Goal: Transaction & Acquisition: Purchase product/service

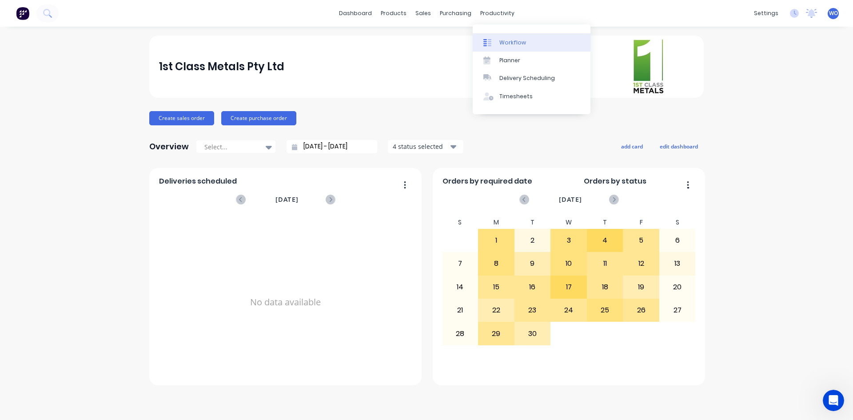
click at [516, 39] on div "Workflow" at bounding box center [513, 43] width 27 height 8
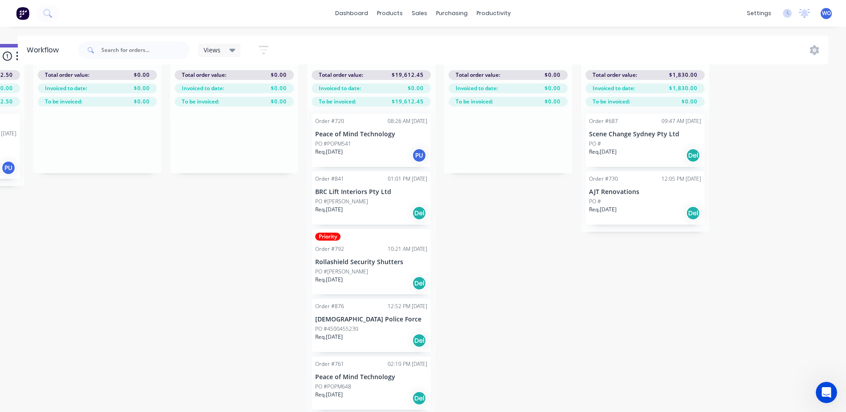
scroll to position [0, 3271]
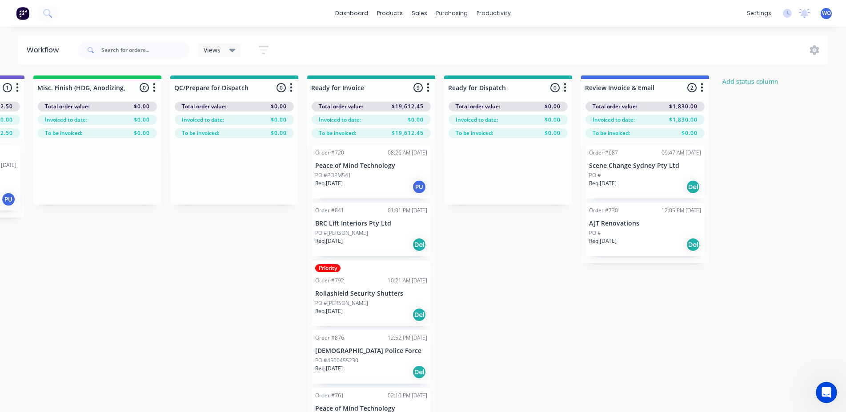
click at [638, 236] on div "PO #" at bounding box center [645, 233] width 112 height 8
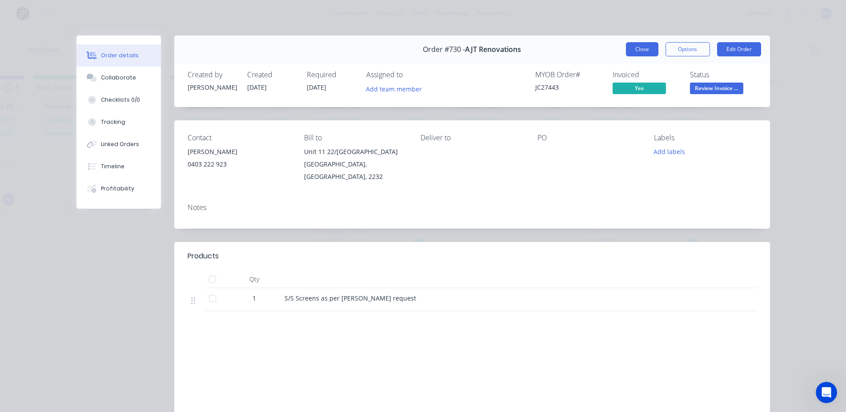
click at [643, 53] on button "Close" at bounding box center [642, 49] width 32 height 14
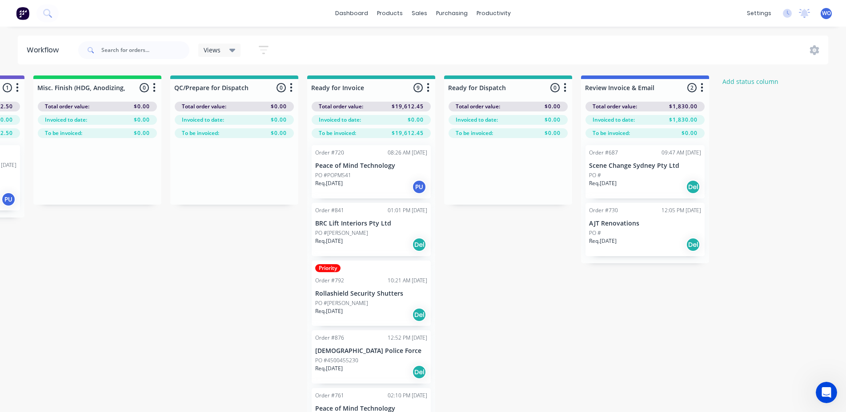
click at [640, 247] on div "Req. [DATE] Del" at bounding box center [645, 244] width 112 height 15
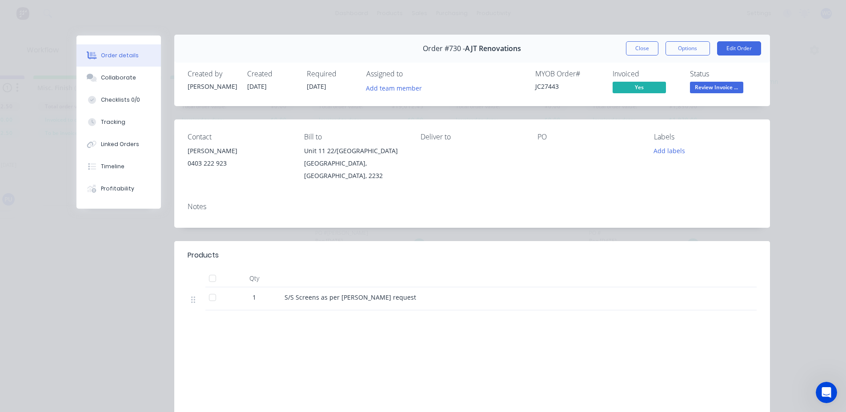
scroll to position [0, 0]
click at [644, 51] on button "Close" at bounding box center [642, 49] width 32 height 14
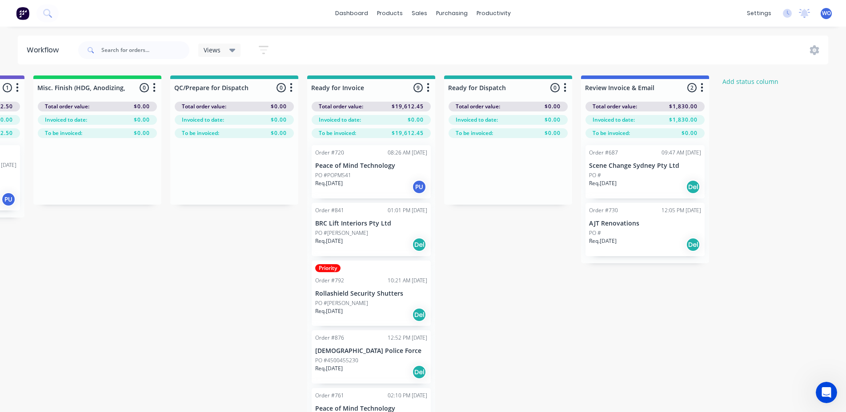
click at [672, 190] on div "Req. [DATE] Del" at bounding box center [645, 187] width 112 height 15
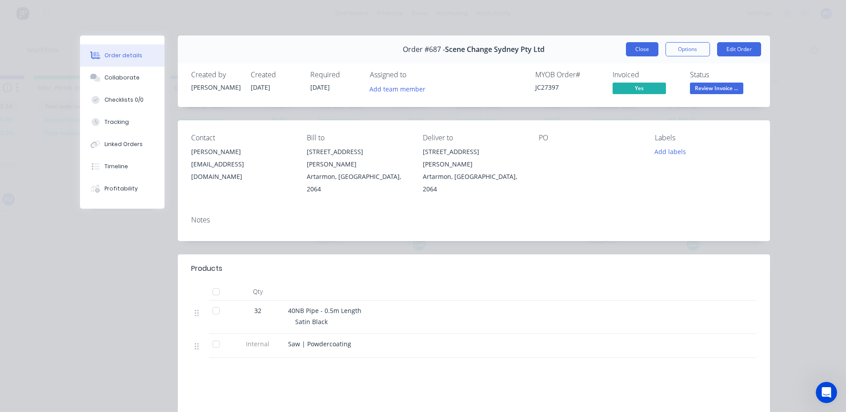
click at [636, 44] on button "Close" at bounding box center [642, 49] width 32 height 14
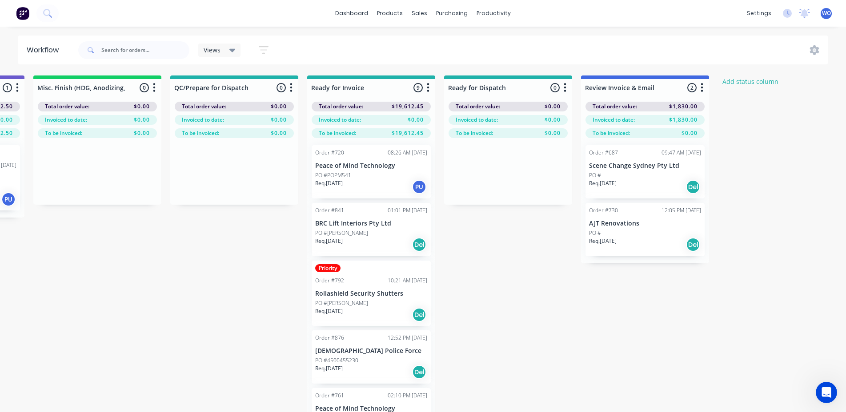
click at [638, 238] on div "Req. [DATE] Del" at bounding box center [645, 244] width 112 height 15
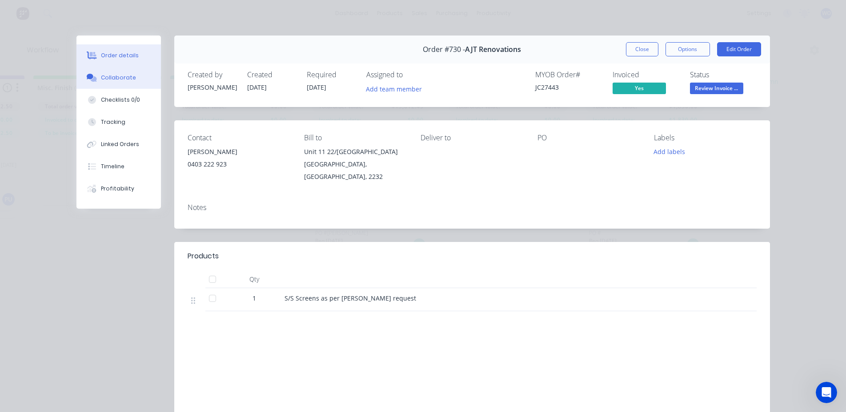
click at [112, 80] on div "Collaborate" at bounding box center [118, 78] width 35 height 8
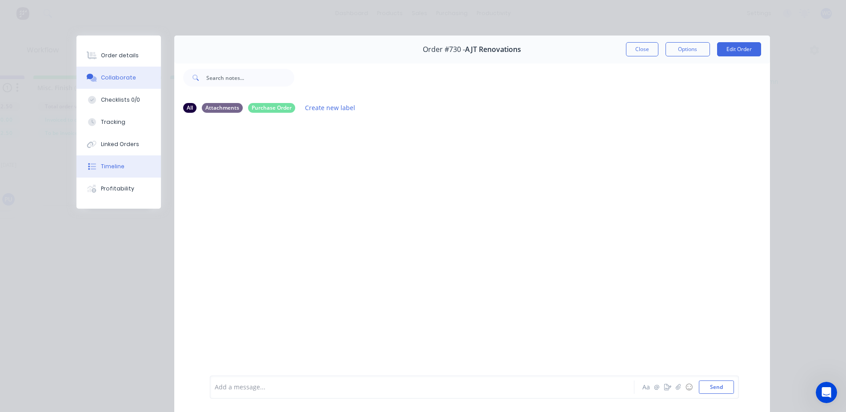
click at [115, 168] on div "Timeline" at bounding box center [113, 167] width 24 height 8
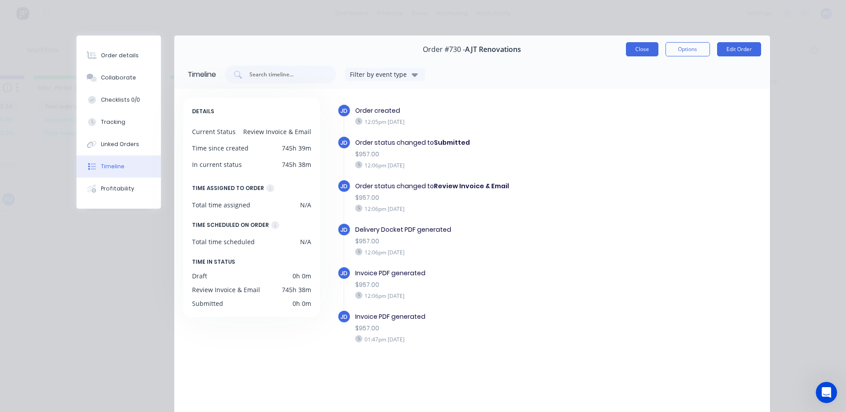
click at [636, 46] on button "Close" at bounding box center [642, 49] width 32 height 14
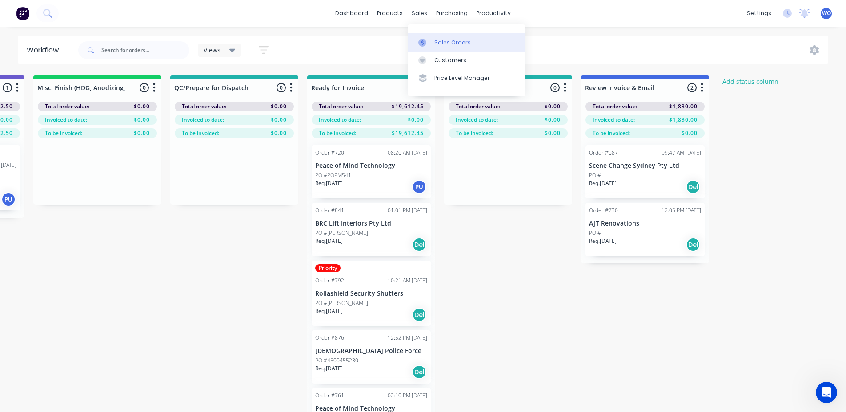
click at [443, 40] on div "Sales Orders" at bounding box center [452, 43] width 36 height 8
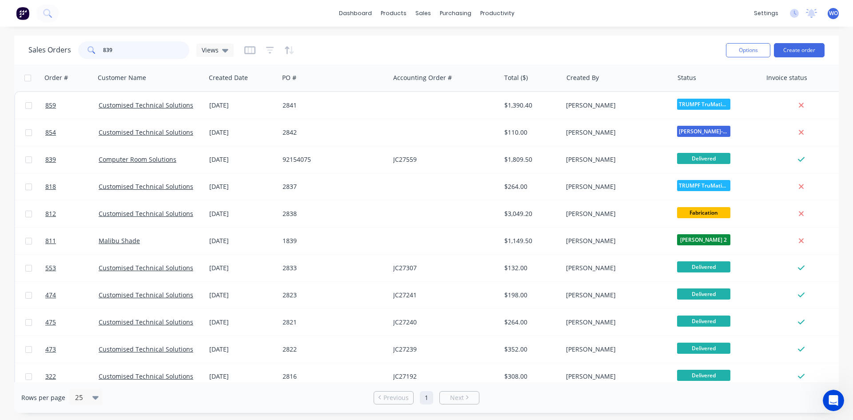
drag, startPoint x: 0, startPoint y: 47, endPoint x: 0, endPoint y: 26, distance: 21.3
click at [0, 27] on div "dashboard products sales purchasing productivity dashboard products Product Cat…" at bounding box center [426, 210] width 853 height 420
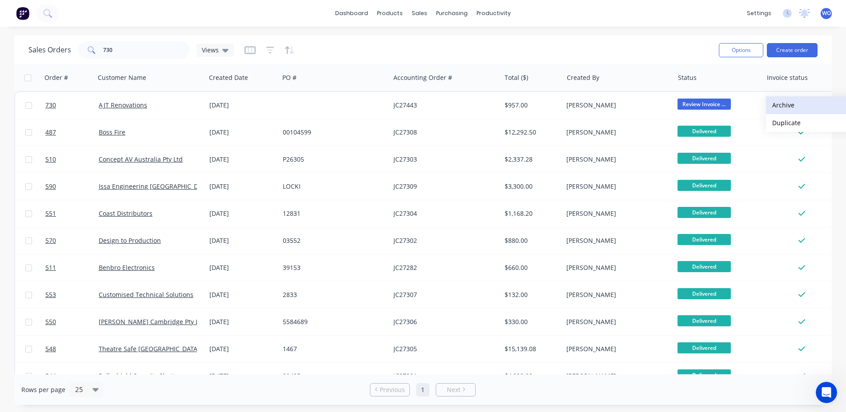
click at [790, 110] on button "Archive" at bounding box center [810, 105] width 89 height 18
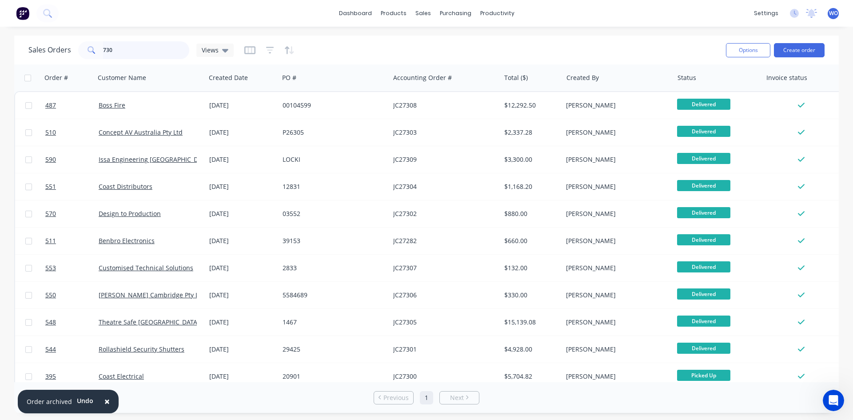
drag, startPoint x: 118, startPoint y: 49, endPoint x: 0, endPoint y: 43, distance: 118.4
click at [0, 43] on div "Sales Orders 730 Views Options Create order Order # Customer Name Created Date …" at bounding box center [426, 224] width 853 height 377
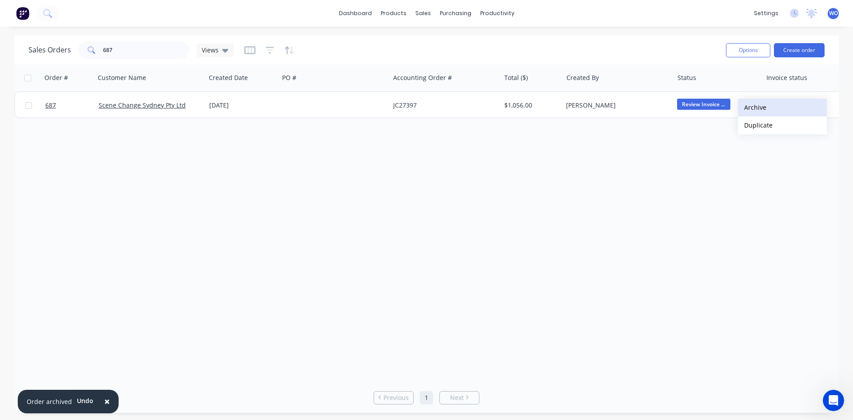
click at [773, 105] on button "Archive" at bounding box center [782, 108] width 89 height 18
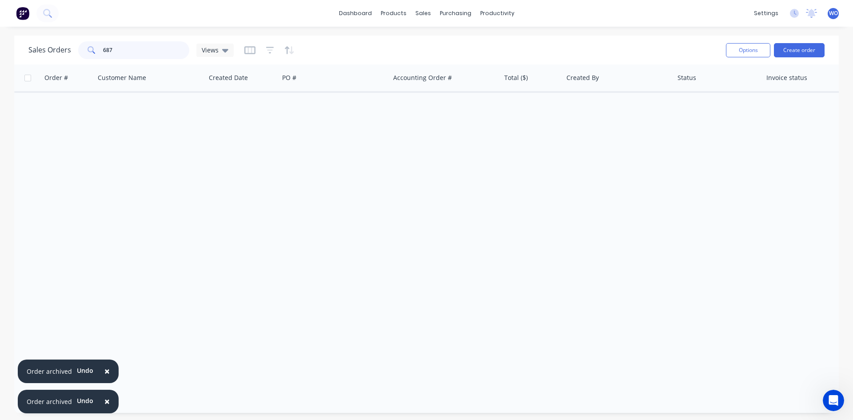
drag, startPoint x: 125, startPoint y: 54, endPoint x: 0, endPoint y: 8, distance: 133.6
click at [0, 12] on div "× Order archived Undo × Order archived Undo dashboard products sales purchasing…" at bounding box center [426, 210] width 853 height 420
type input "[PERSON_NAME]"
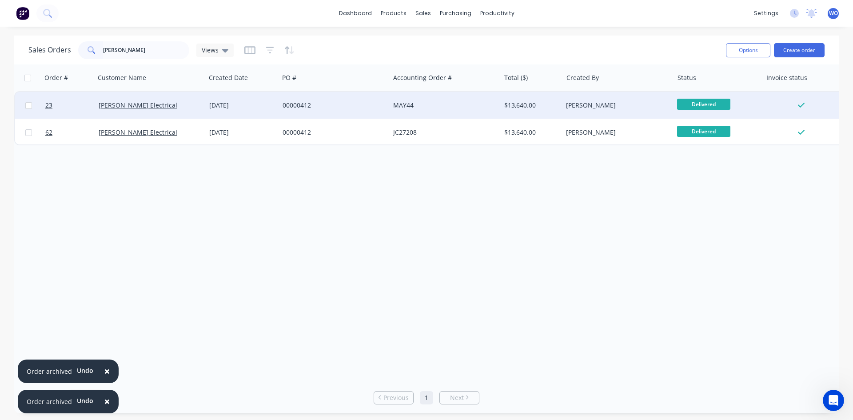
click at [212, 106] on div "[DATE]" at bounding box center [242, 105] width 66 height 9
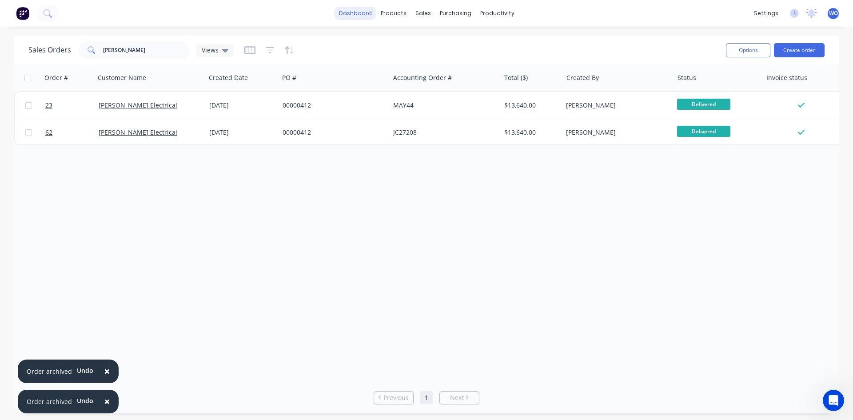
click at [363, 12] on link "dashboard" at bounding box center [356, 13] width 42 height 13
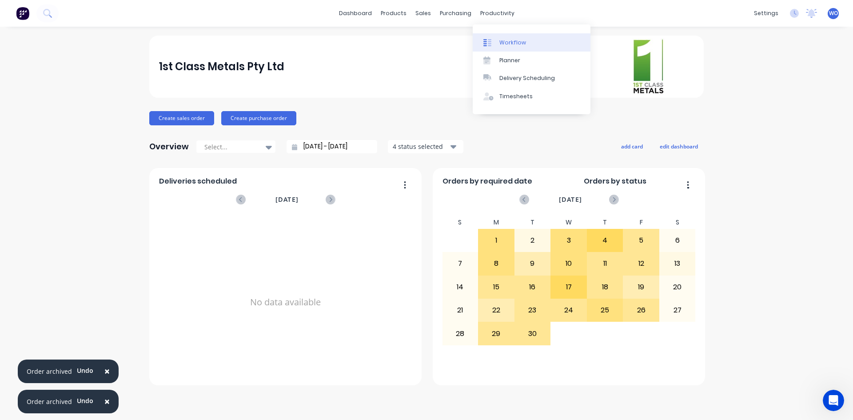
click at [500, 47] on link "Workflow" at bounding box center [532, 42] width 118 height 18
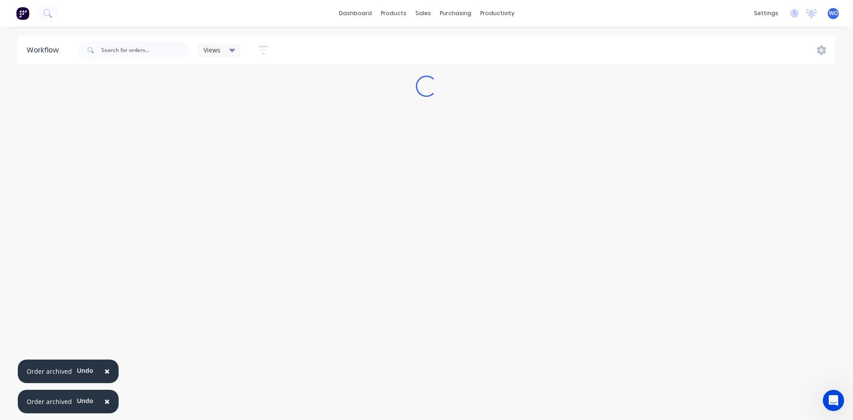
click at [106, 370] on span "×" at bounding box center [106, 371] width 5 height 12
click at [107, 399] on span "×" at bounding box center [106, 401] width 5 height 12
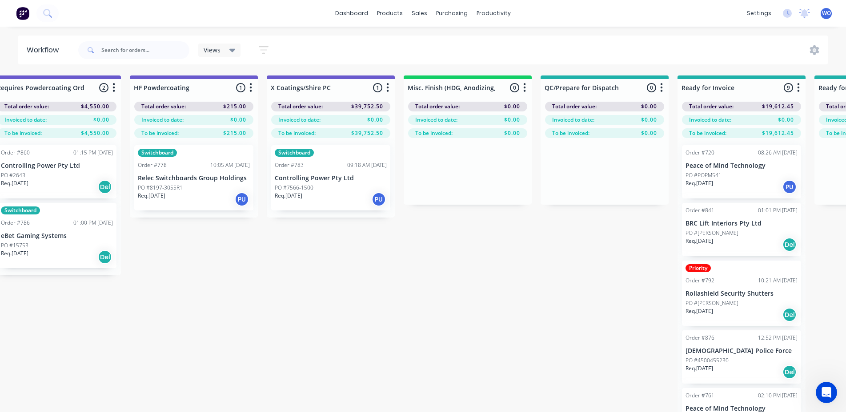
scroll to position [0, 2928]
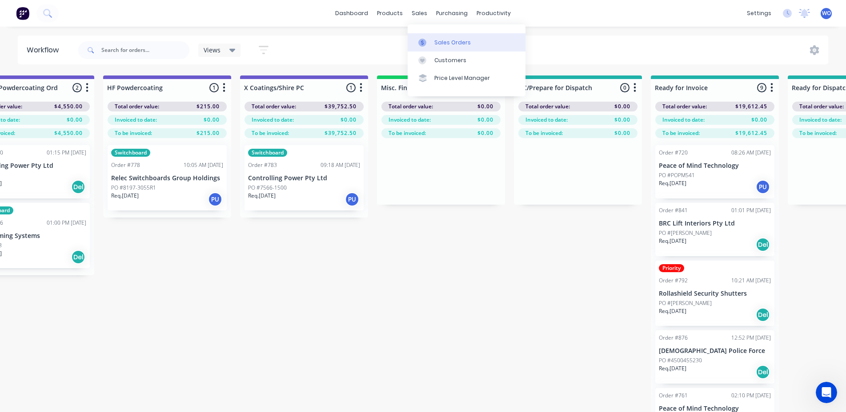
click at [442, 41] on div "Sales Orders" at bounding box center [452, 43] width 36 height 8
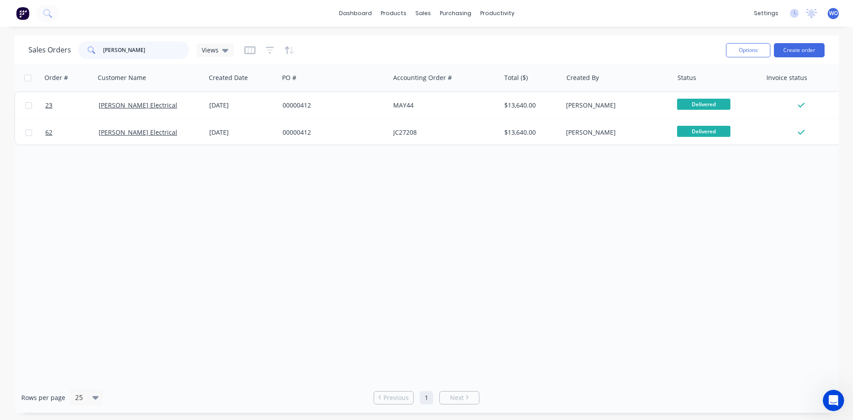
drag, startPoint x: 162, startPoint y: 48, endPoint x: 84, endPoint y: 48, distance: 78.2
click at [84, 48] on div "[PERSON_NAME]" at bounding box center [133, 50] width 111 height 18
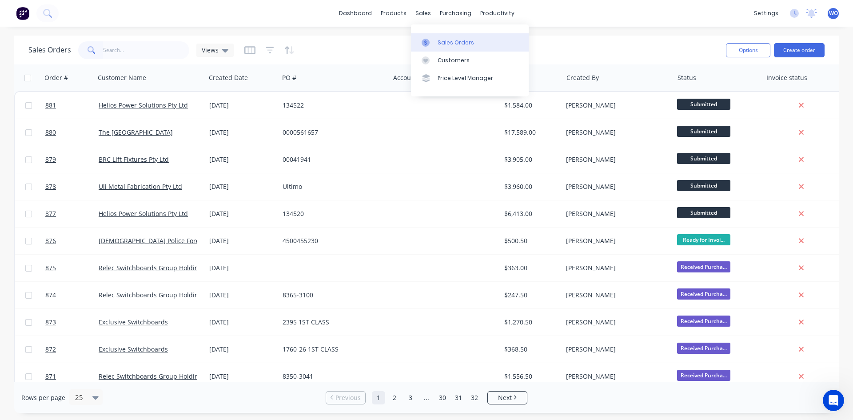
click at [440, 33] on link "Sales Orders" at bounding box center [470, 42] width 118 height 18
click at [439, 40] on div "Sales Orders" at bounding box center [456, 43] width 36 height 8
click at [24, 14] on img at bounding box center [22, 13] width 13 height 13
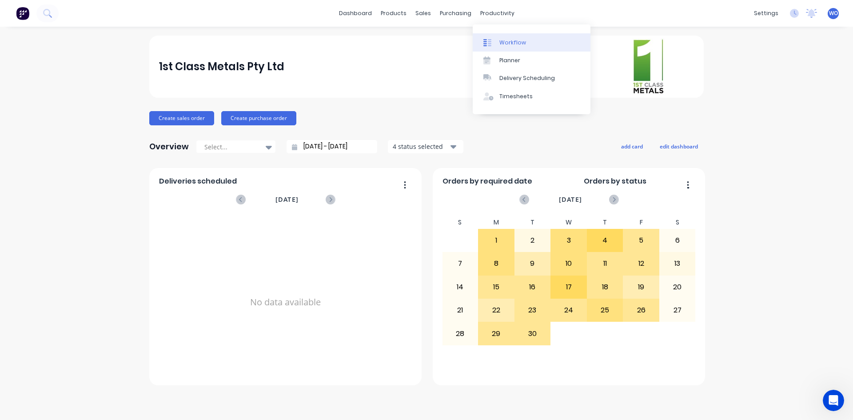
click at [519, 48] on link "Workflow" at bounding box center [532, 42] width 118 height 18
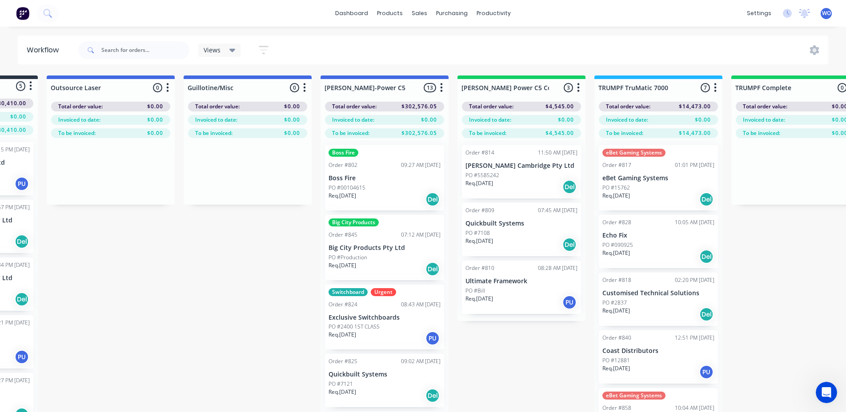
scroll to position [0, 744]
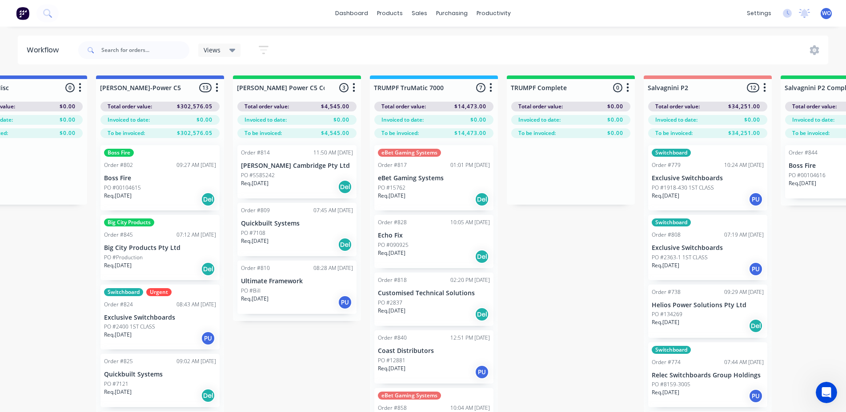
click at [317, 164] on p "[PERSON_NAME] Cambridge Pty Ltd" at bounding box center [297, 166] width 112 height 8
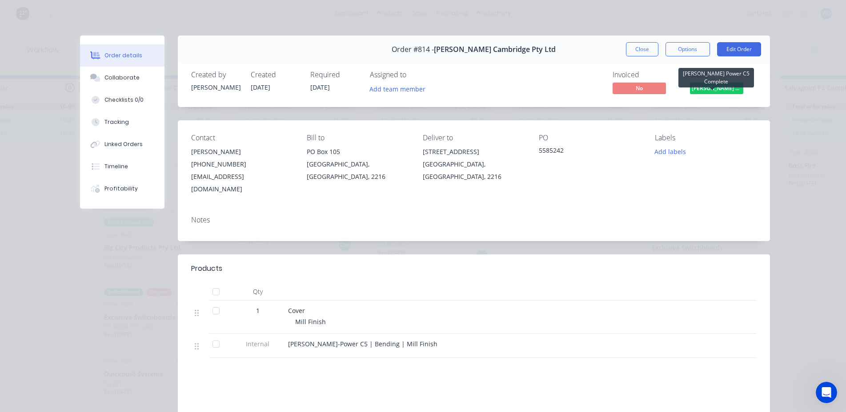
click at [726, 87] on span "[PERSON_NAME] Power C5 C..." at bounding box center [716, 88] width 53 height 11
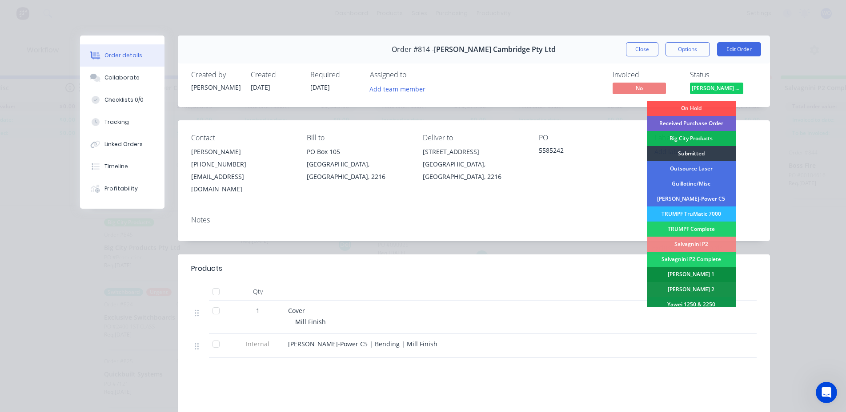
click at [704, 276] on div "[PERSON_NAME] 1" at bounding box center [691, 274] width 89 height 15
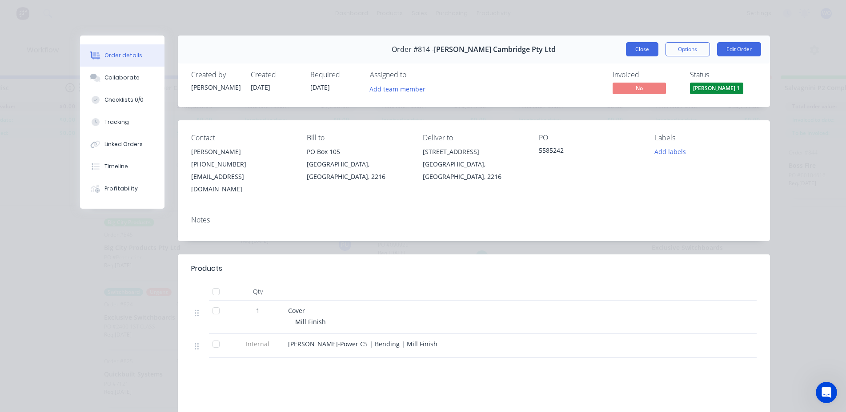
click at [642, 45] on button "Close" at bounding box center [642, 49] width 32 height 14
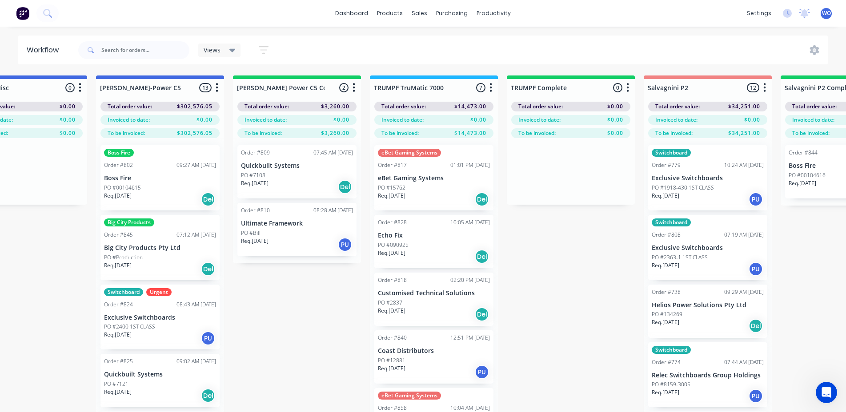
click at [340, 180] on div "Req. [DATE] Del" at bounding box center [297, 187] width 112 height 15
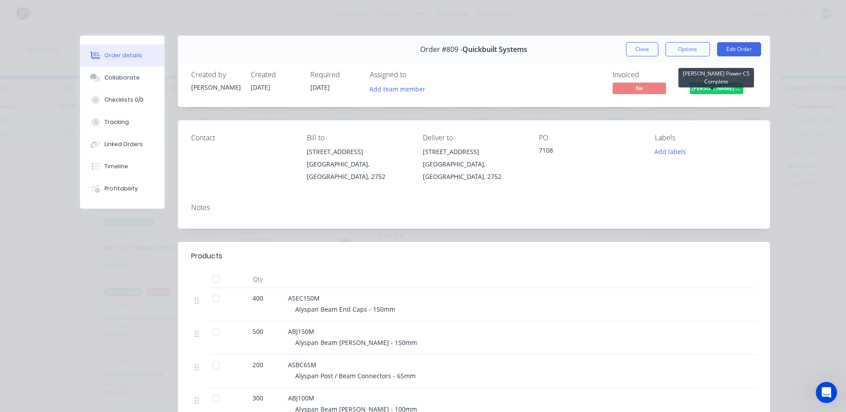
click at [726, 87] on span "[PERSON_NAME] Power C5 C..." at bounding box center [716, 88] width 53 height 11
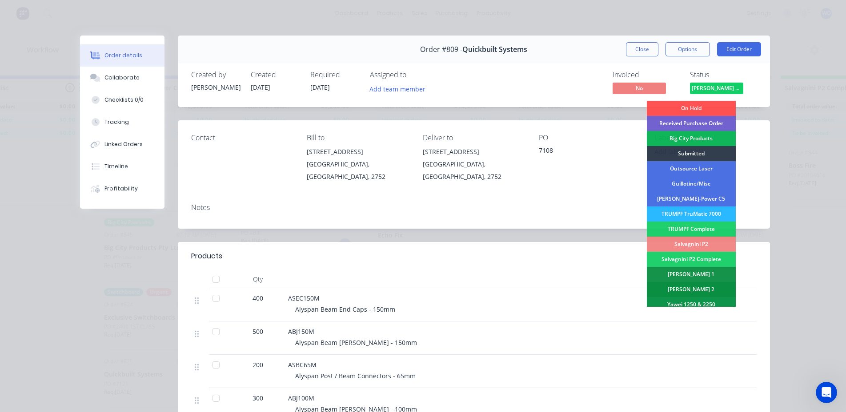
click at [692, 295] on div "[PERSON_NAME] 2" at bounding box center [691, 289] width 89 height 15
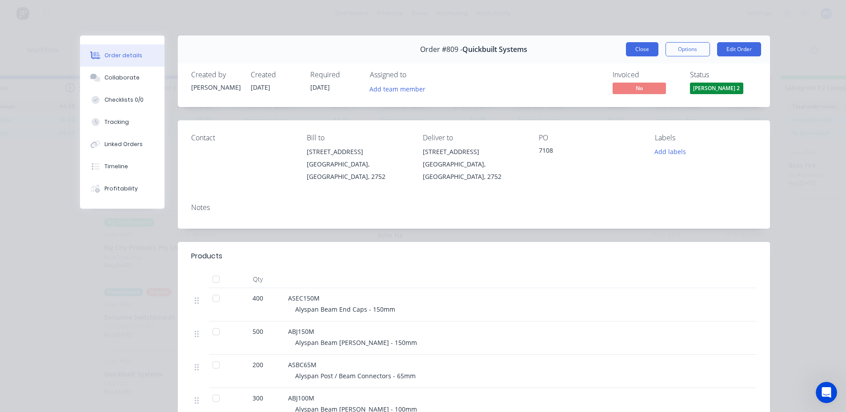
click at [645, 48] on button "Close" at bounding box center [642, 49] width 32 height 14
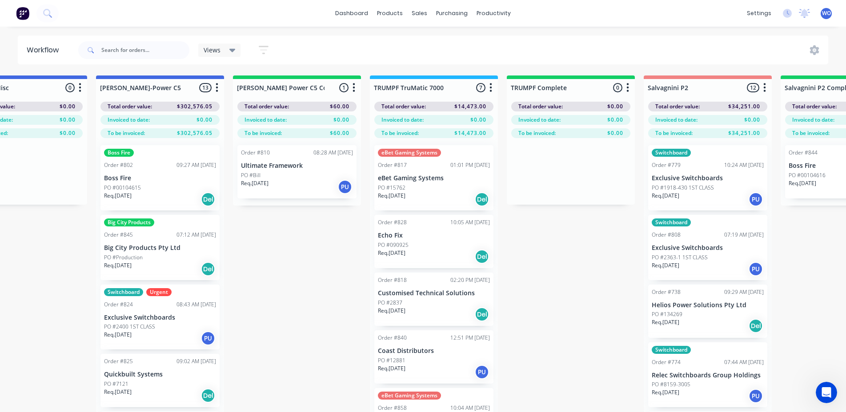
click at [292, 184] on div "Req. [DATE] PU" at bounding box center [297, 187] width 112 height 15
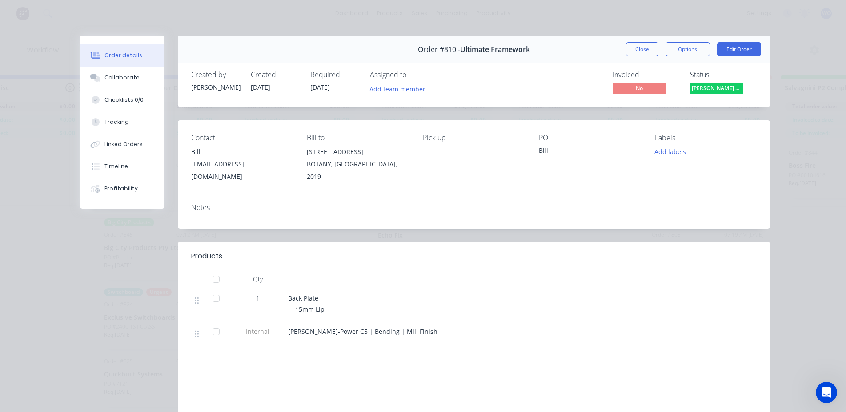
click at [731, 91] on span "[PERSON_NAME] Power C5 C..." at bounding box center [716, 88] width 53 height 11
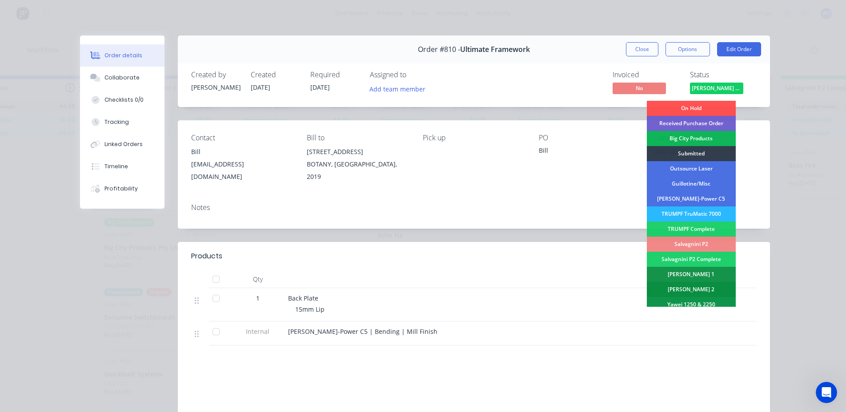
click at [694, 288] on div "[PERSON_NAME] 2" at bounding box center [691, 289] width 89 height 15
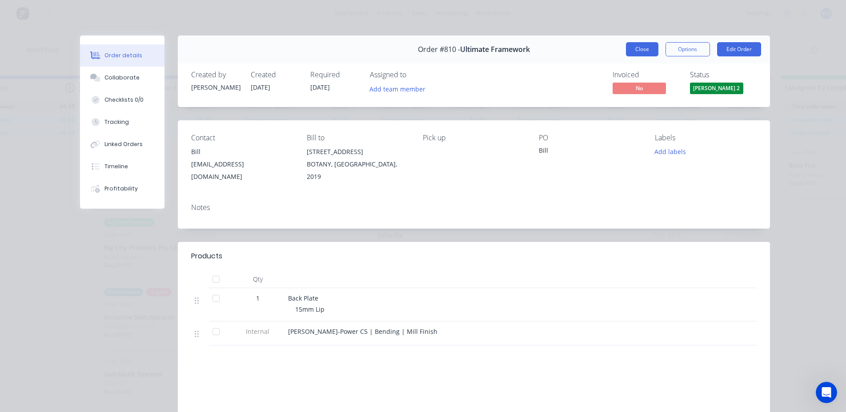
click at [635, 51] on button "Close" at bounding box center [642, 49] width 32 height 14
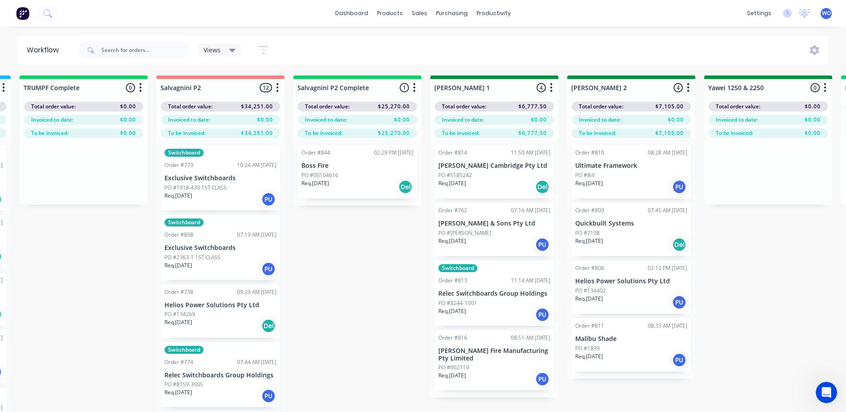
scroll to position [0, 1238]
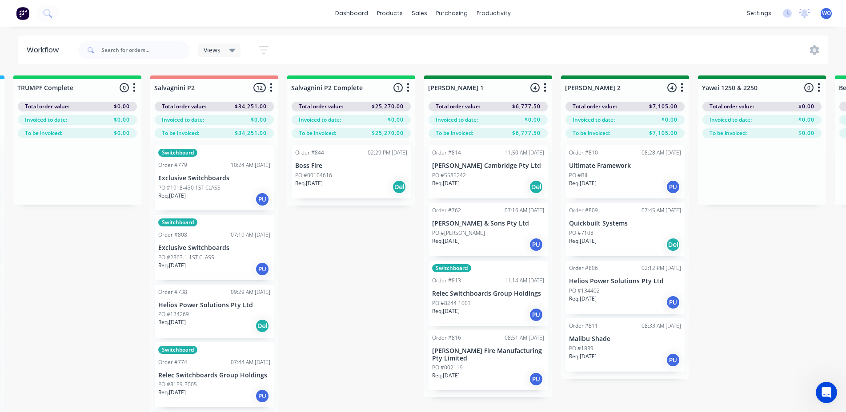
click at [368, 189] on div "Req. [DATE] Del" at bounding box center [351, 187] width 112 height 15
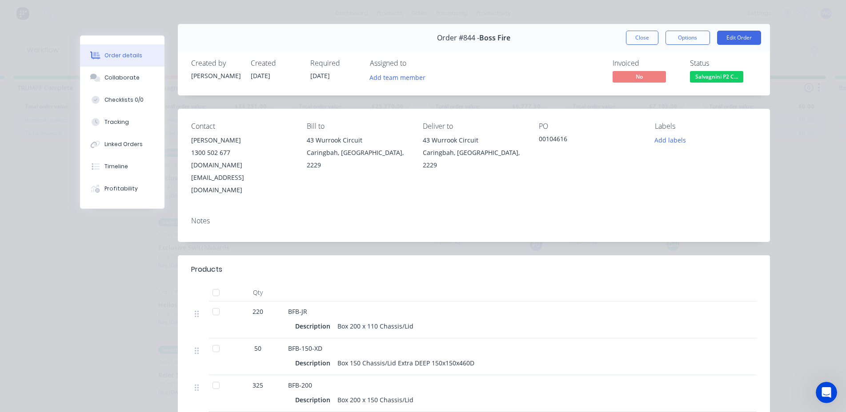
scroll to position [0, 0]
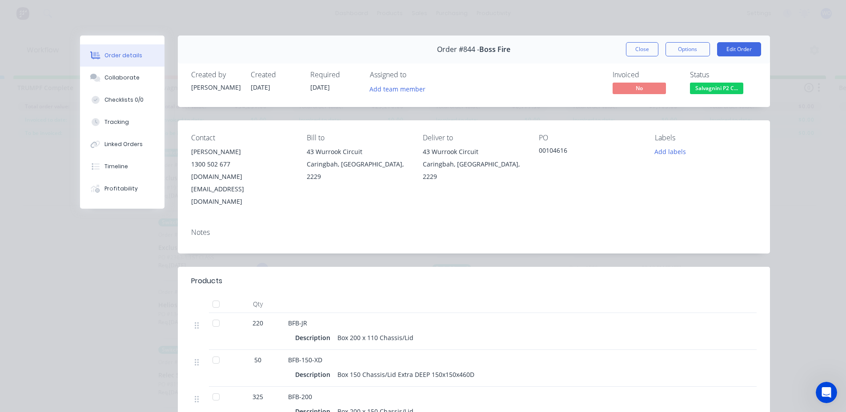
click at [714, 97] on div "Created by [PERSON_NAME] Created [DATE] Required [DATE] Assigned to Add team me…" at bounding box center [474, 83] width 592 height 47
click at [714, 90] on span "Salvagnini P2 C..." at bounding box center [716, 88] width 53 height 11
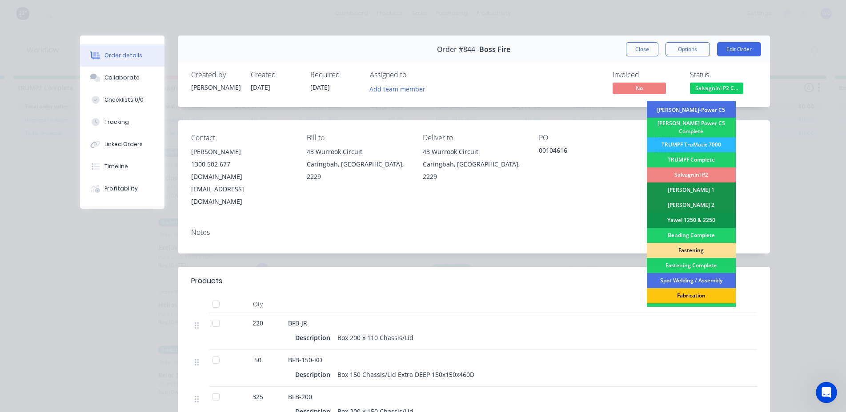
scroll to position [133, 0]
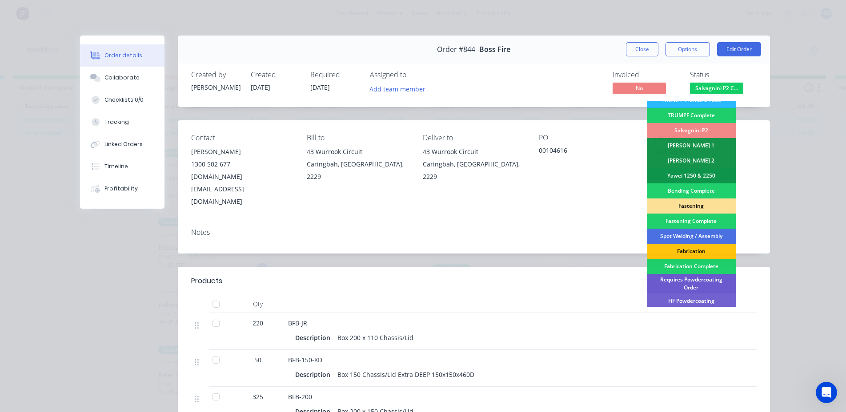
click at [696, 276] on div "Requires Powdercoating Order" at bounding box center [691, 284] width 89 height 20
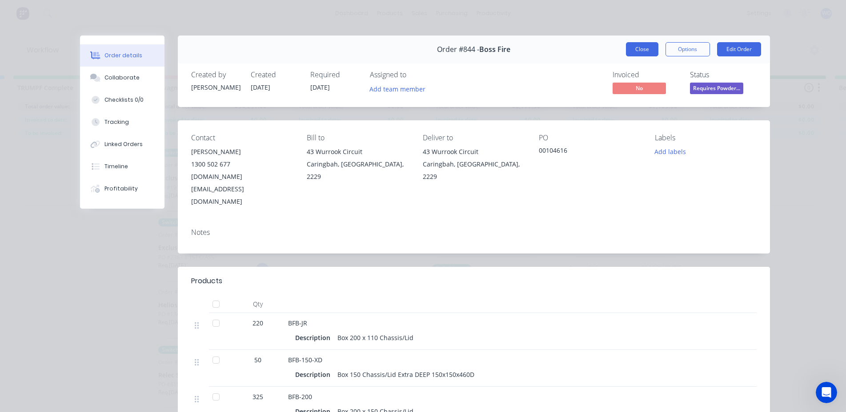
click at [645, 47] on button "Close" at bounding box center [642, 49] width 32 height 14
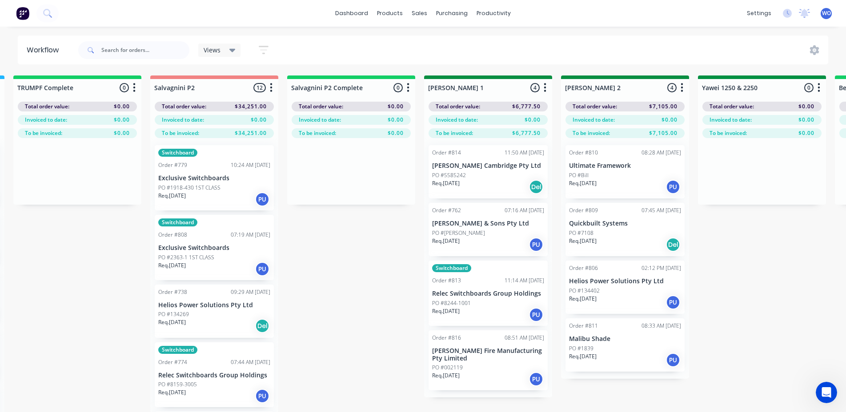
click at [367, 286] on div "On Hold 5 Status colour #FF4949 hex #FF4949 Save Cancel Notifications Email SMS…" at bounding box center [785, 260] width 4060 height 368
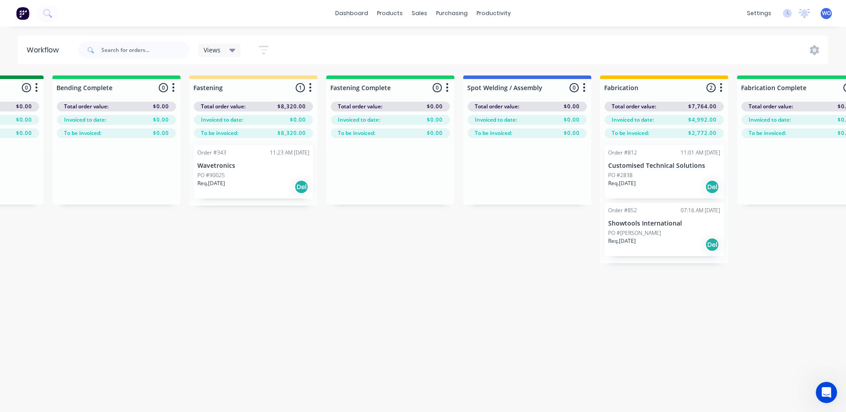
scroll to position [0, 2090]
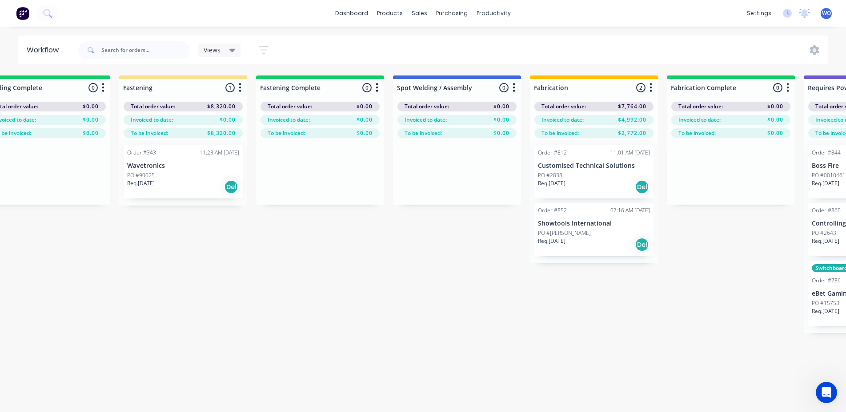
click at [197, 176] on div "PO #90025" at bounding box center [183, 176] width 112 height 8
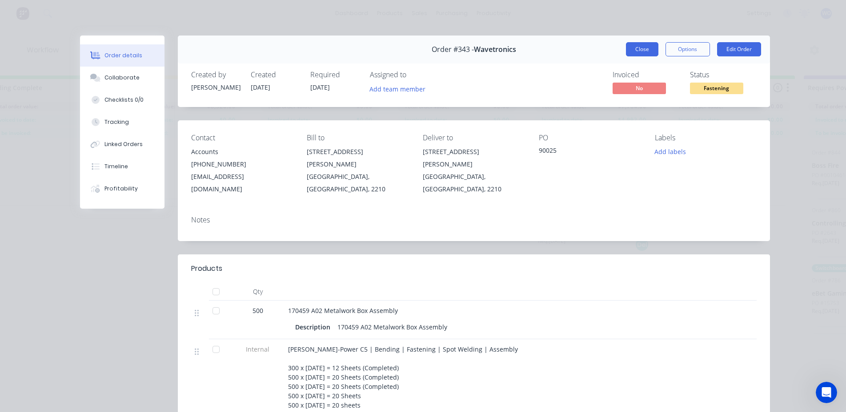
click at [640, 43] on button "Close" at bounding box center [642, 49] width 32 height 14
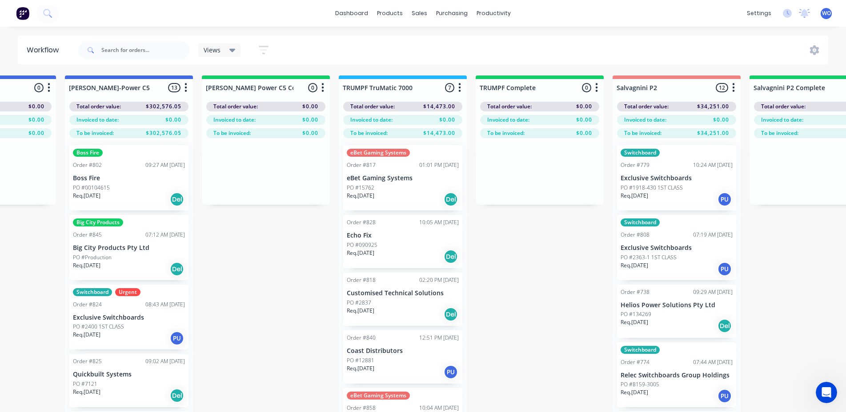
scroll to position [0, 767]
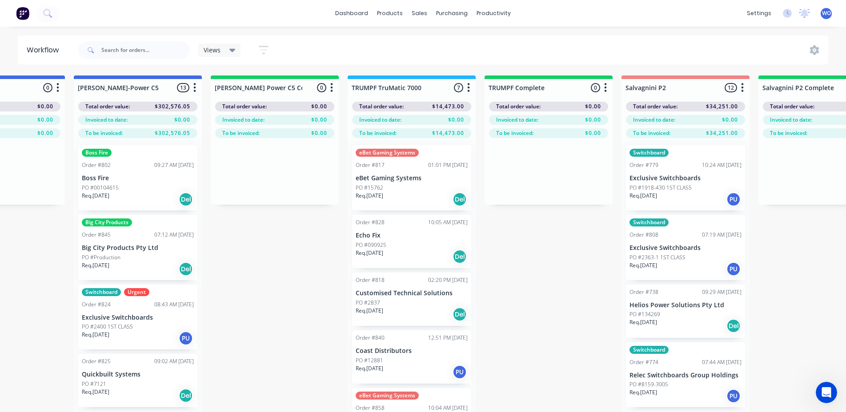
click at [28, 7] on img at bounding box center [22, 13] width 13 height 13
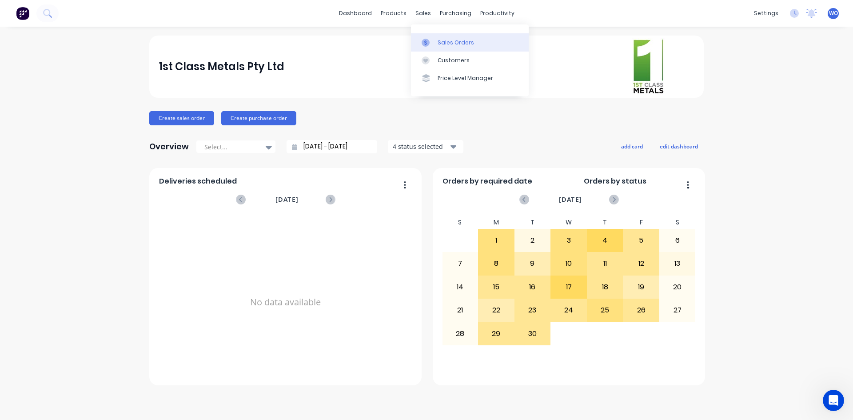
click at [444, 44] on div "Sales Orders" at bounding box center [456, 43] width 36 height 8
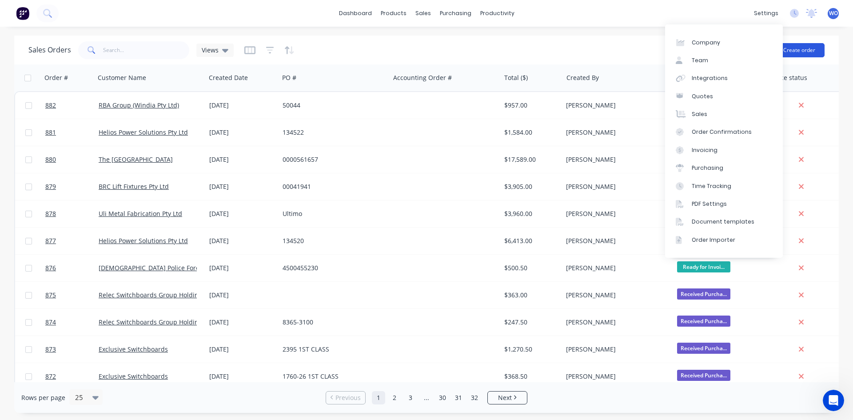
click at [800, 54] on button "Create order" at bounding box center [799, 50] width 51 height 14
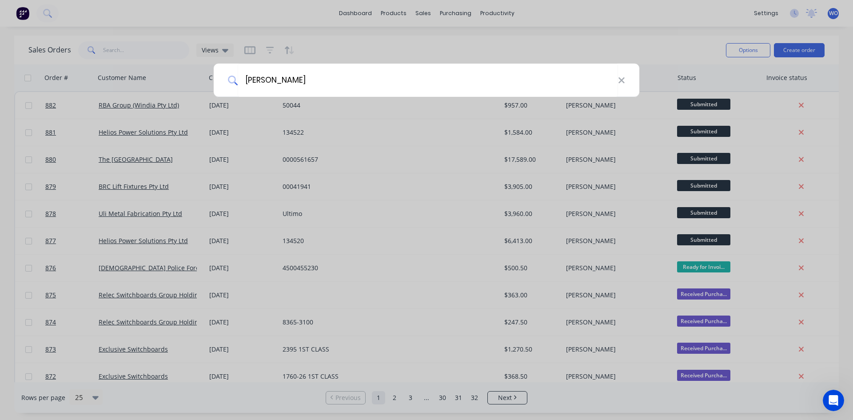
type input "[PERSON_NAME]"
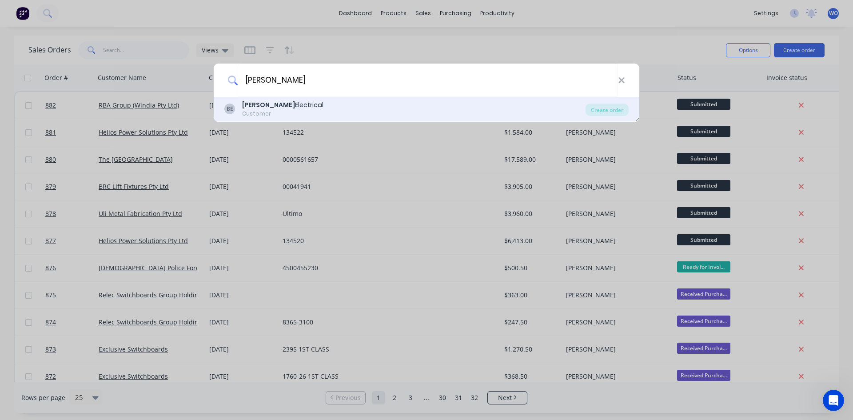
click at [310, 107] on div "[PERSON_NAME] Electrical" at bounding box center [282, 104] width 81 height 9
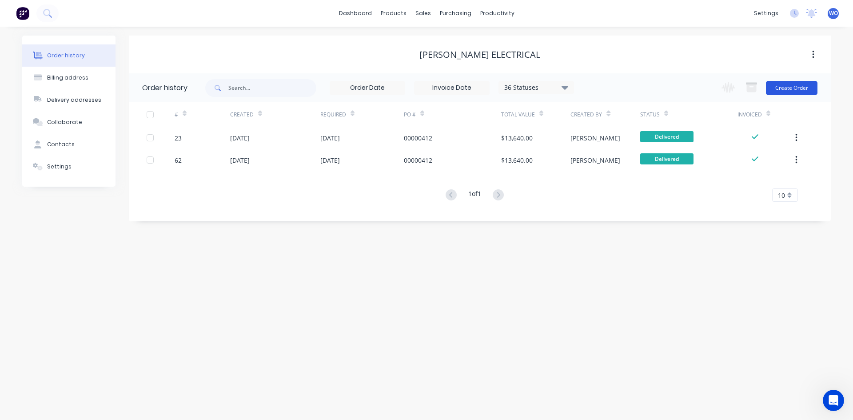
click at [798, 86] on button "Create Order" at bounding box center [792, 88] width 52 height 14
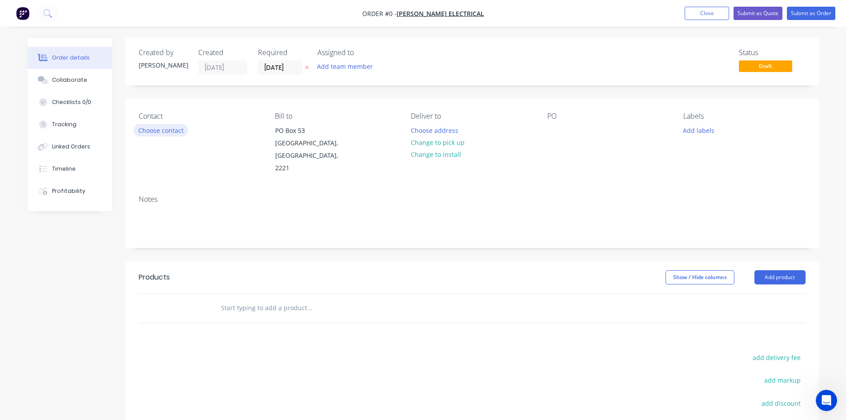
click at [160, 130] on button "Choose contact" at bounding box center [160, 130] width 55 height 12
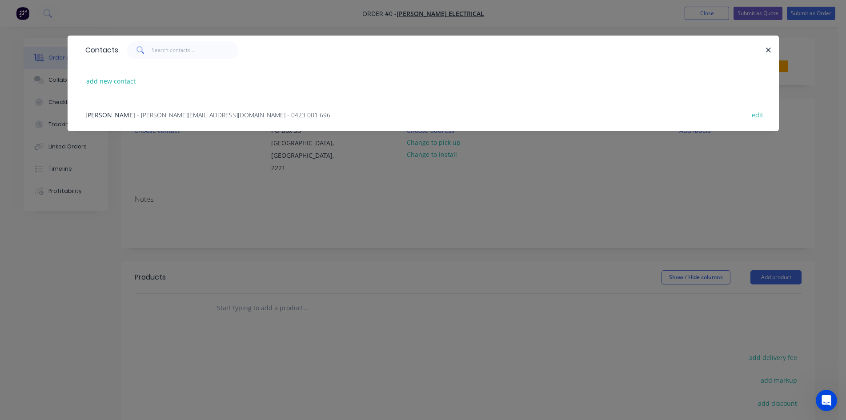
click at [174, 118] on span "- [PERSON_NAME][EMAIL_ADDRESS][DOMAIN_NAME] - 0423 001 696" at bounding box center [233, 115] width 193 height 8
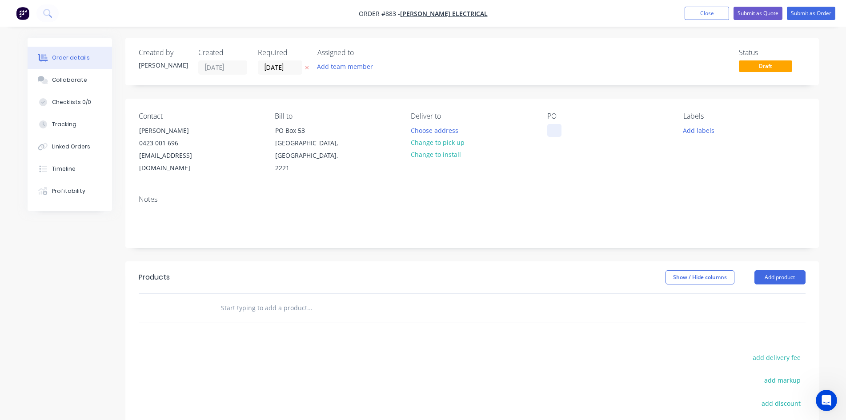
click at [554, 131] on div at bounding box center [554, 130] width 14 height 13
drag, startPoint x: 538, startPoint y: 135, endPoint x: 484, endPoint y: 139, distance: 53.5
click at [488, 139] on div "Contact [PERSON_NAME] [PHONE_NUMBER] [EMAIL_ADDRESS][DOMAIN_NAME] Bill to [STRE…" at bounding box center [471, 143] width 693 height 89
click at [474, 195] on div "Notes" at bounding box center [472, 199] width 667 height 8
click at [257, 299] on input "text" at bounding box center [309, 308] width 178 height 18
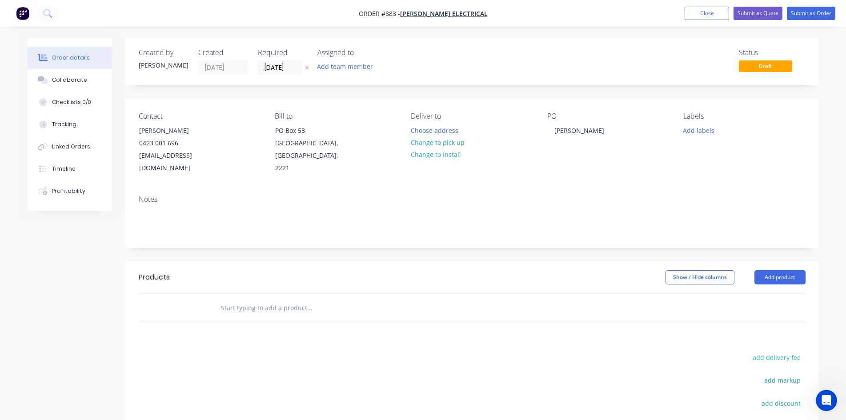
type input "m"
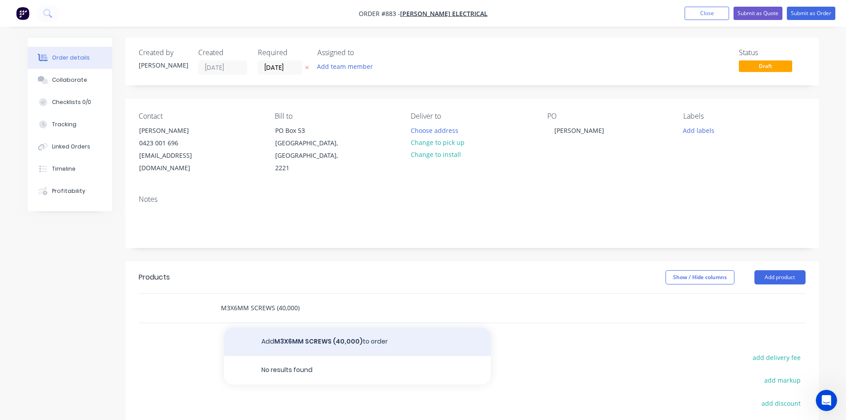
type input "M3X6MM SCREWS (40,000)"
click at [447, 331] on button "Add M3X6MM SCREWS (40,000) to order" at bounding box center [357, 342] width 267 height 28
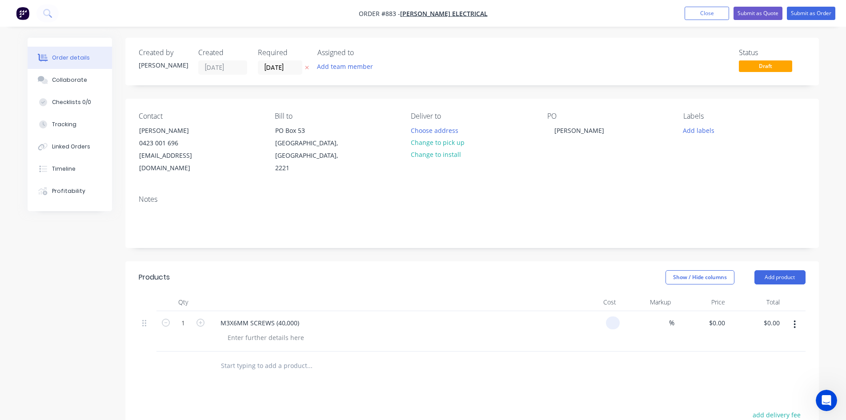
click at [601, 311] on div at bounding box center [592, 331] width 55 height 40
type input "$800.00"
click at [510, 357] on div at bounding box center [369, 366] width 313 height 18
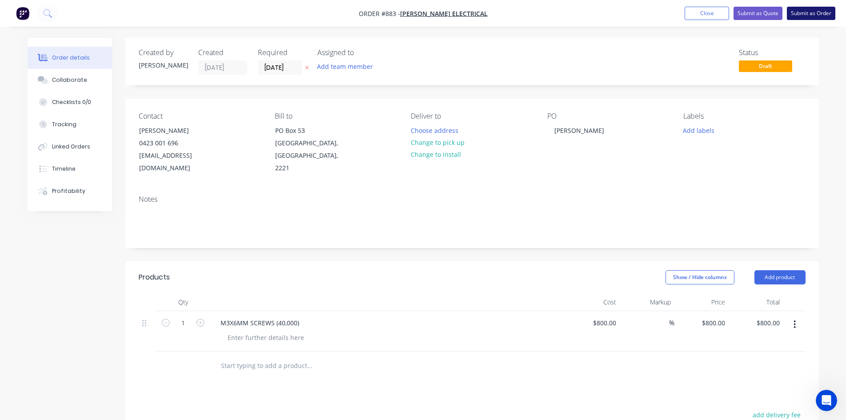
click at [812, 17] on button "Submit as Order" at bounding box center [811, 13] width 48 height 13
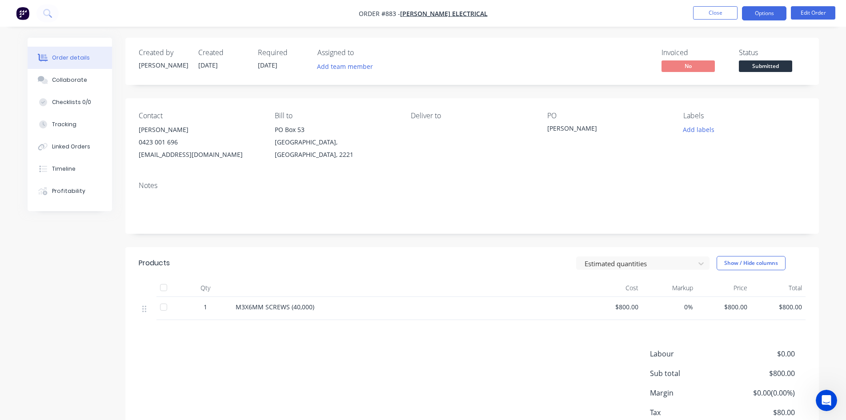
click at [772, 16] on button "Options" at bounding box center [764, 13] width 44 height 14
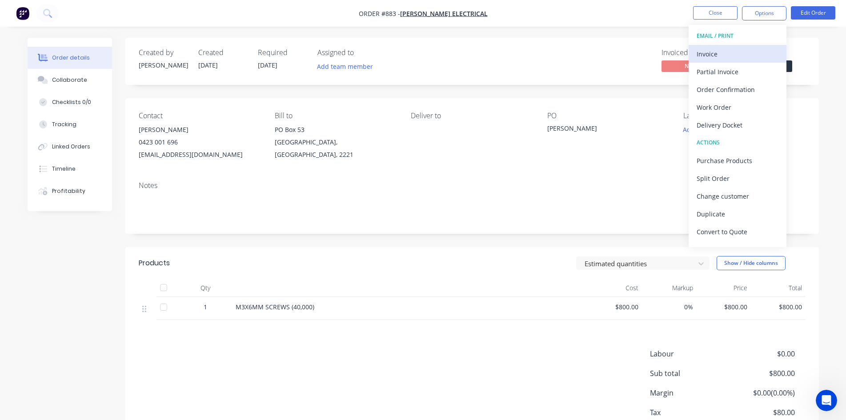
click at [746, 52] on div "Invoice" at bounding box center [737, 54] width 82 height 13
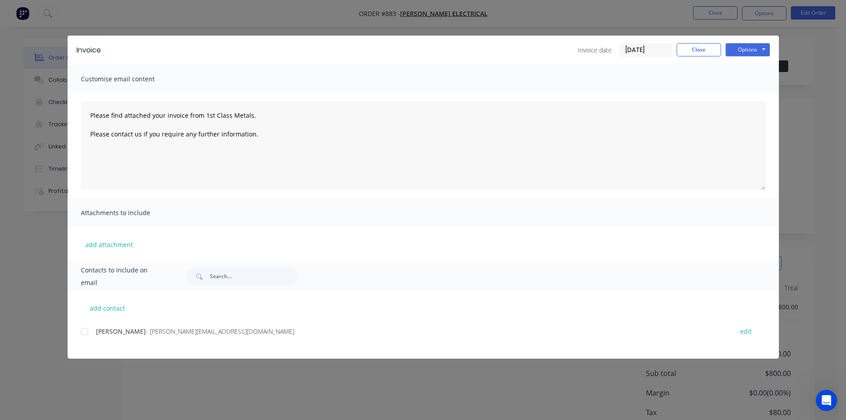
click at [92, 338] on div at bounding box center [85, 332] width 18 height 18
click at [759, 44] on button "Options" at bounding box center [747, 49] width 44 height 13
click at [768, 88] on button "Email" at bounding box center [753, 95] width 57 height 15
type textarea "Please find attached your invoice from 1st Class Metals. Please contact us if y…"
click at [695, 55] on button "Close" at bounding box center [698, 49] width 44 height 13
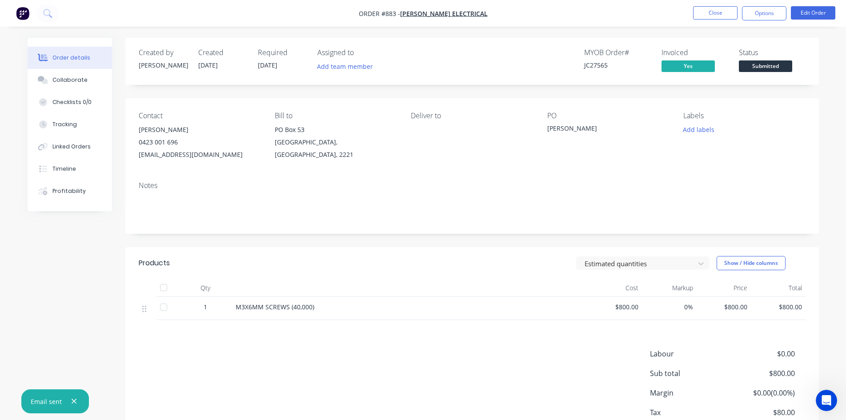
click at [784, 64] on span "Submitted" at bounding box center [765, 65] width 53 height 11
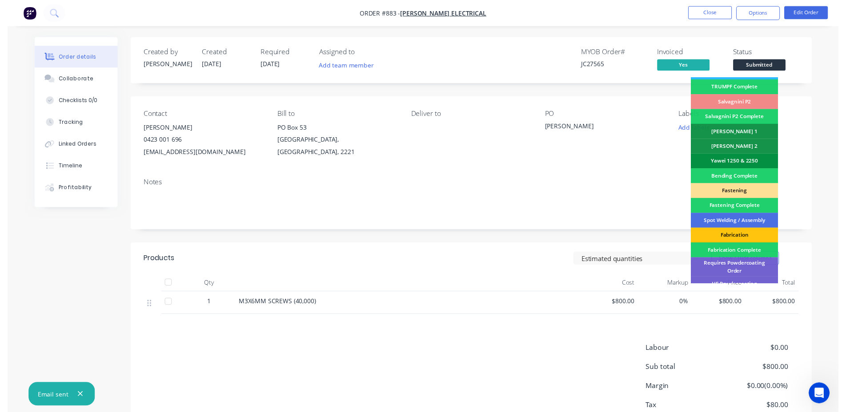
scroll to position [252, 0]
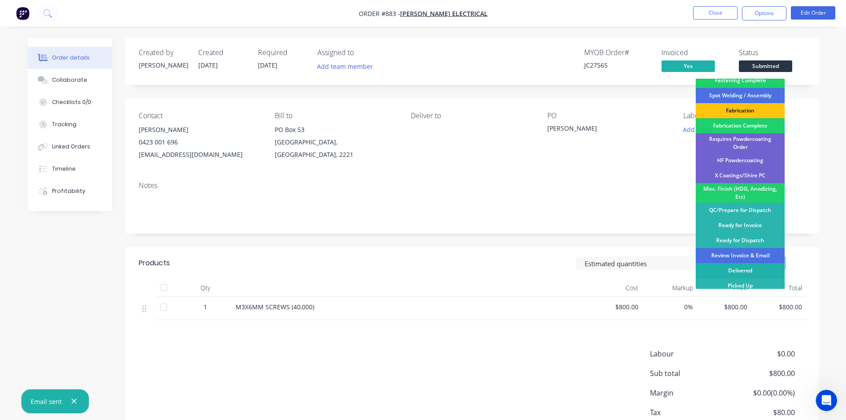
click at [738, 267] on div "Delivered" at bounding box center [740, 270] width 89 height 15
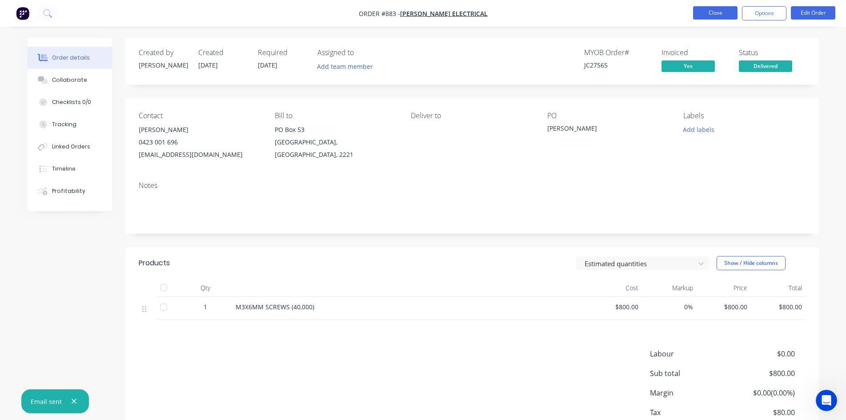
click at [715, 16] on button "Close" at bounding box center [715, 12] width 44 height 13
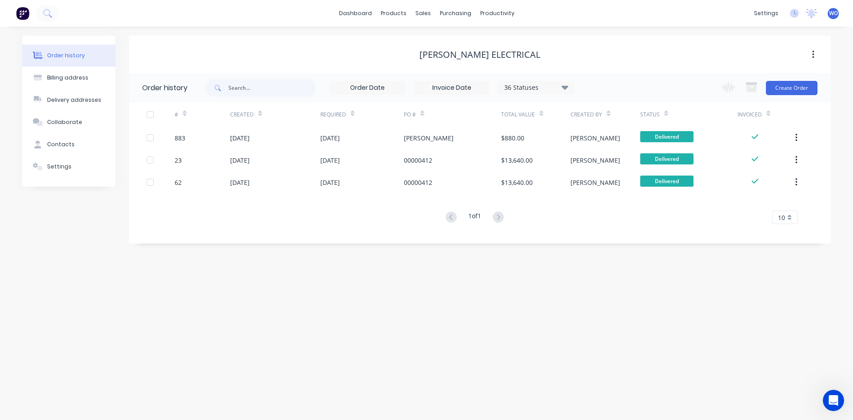
click at [24, 17] on img at bounding box center [22, 13] width 13 height 13
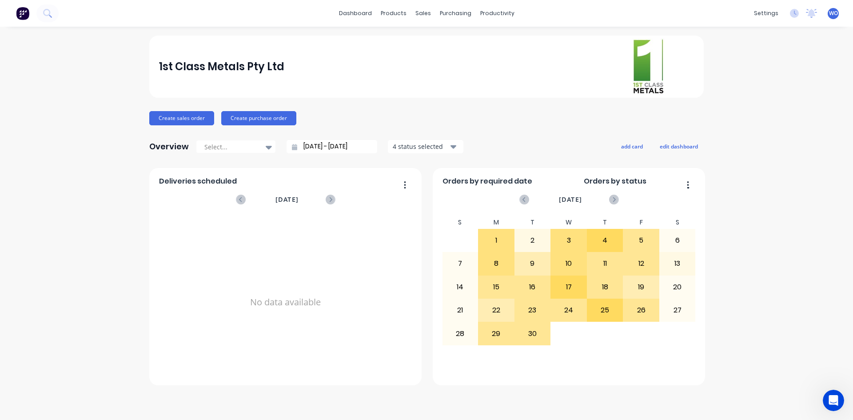
click at [831, 225] on div "1st Class Metals Pty Ltd Create sales order Create purchase order Overview Sele…" at bounding box center [426, 224] width 853 height 376
click at [532, 43] on link "Workflow" at bounding box center [532, 42] width 118 height 18
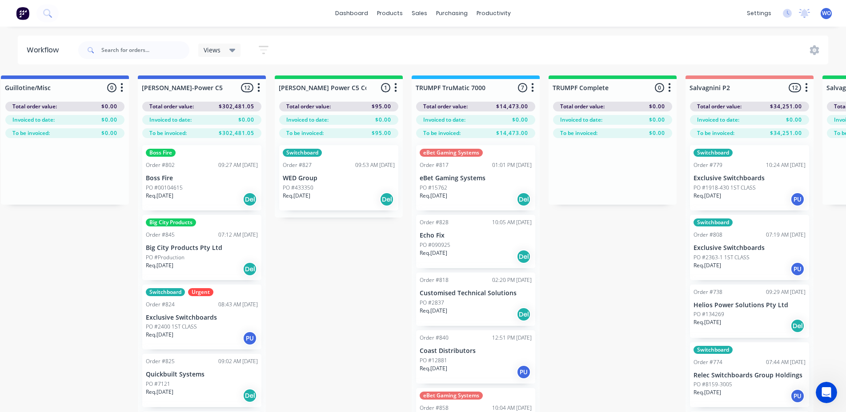
scroll to position [0, 707]
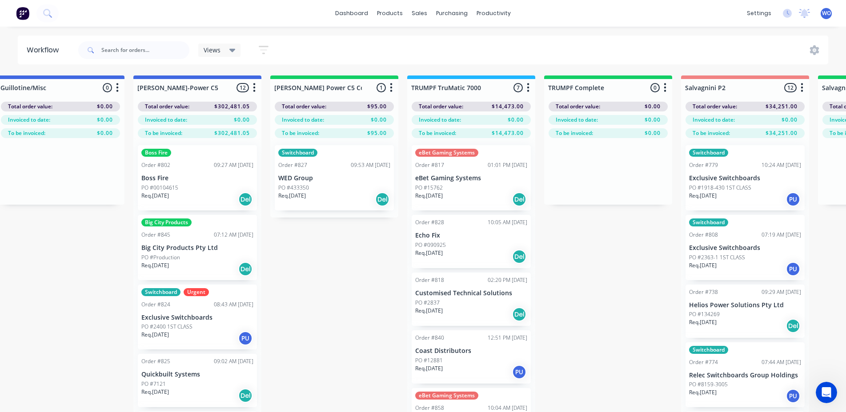
click at [306, 188] on p "PO #433350" at bounding box center [293, 188] width 31 height 8
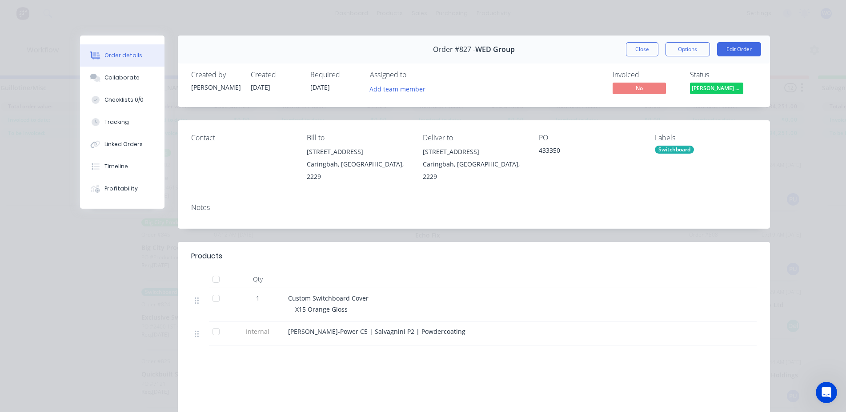
click at [704, 93] on span "[PERSON_NAME] Power C5 C..." at bounding box center [716, 88] width 53 height 11
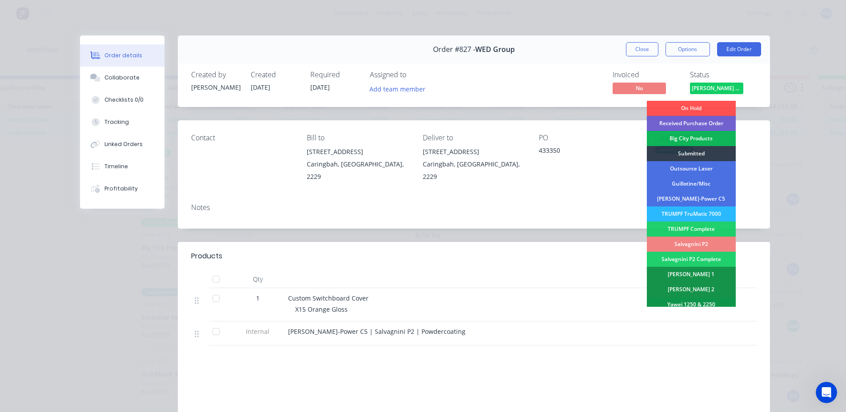
click at [687, 245] on div "Salvagnini P2" at bounding box center [691, 244] width 89 height 15
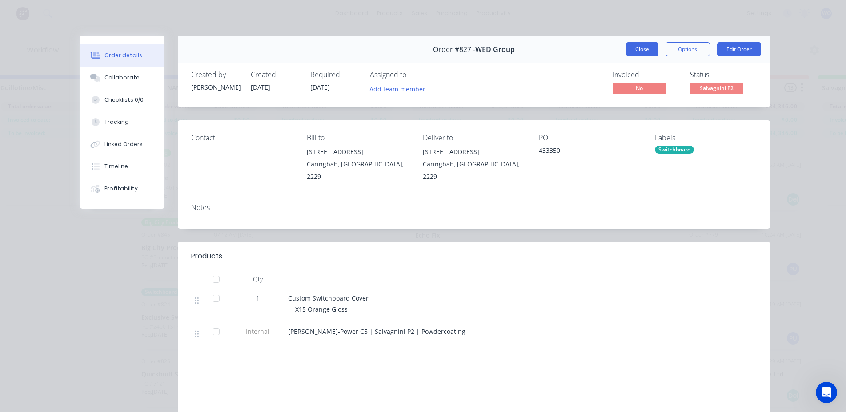
click at [637, 49] on button "Close" at bounding box center [642, 49] width 32 height 14
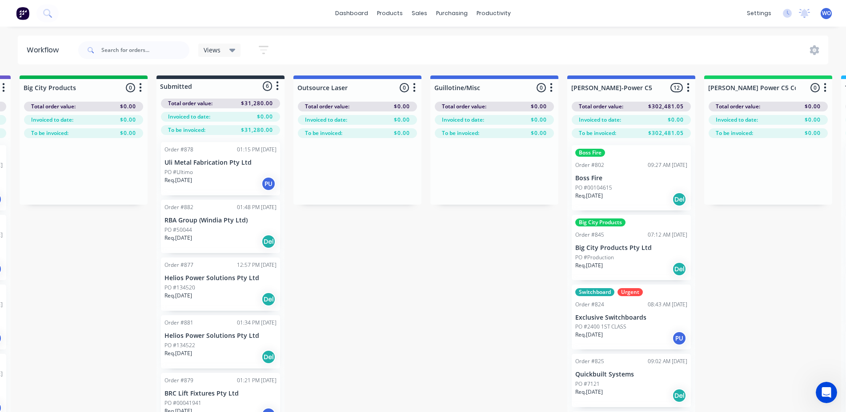
scroll to position [0, 229]
